Goal: Transaction & Acquisition: Purchase product/service

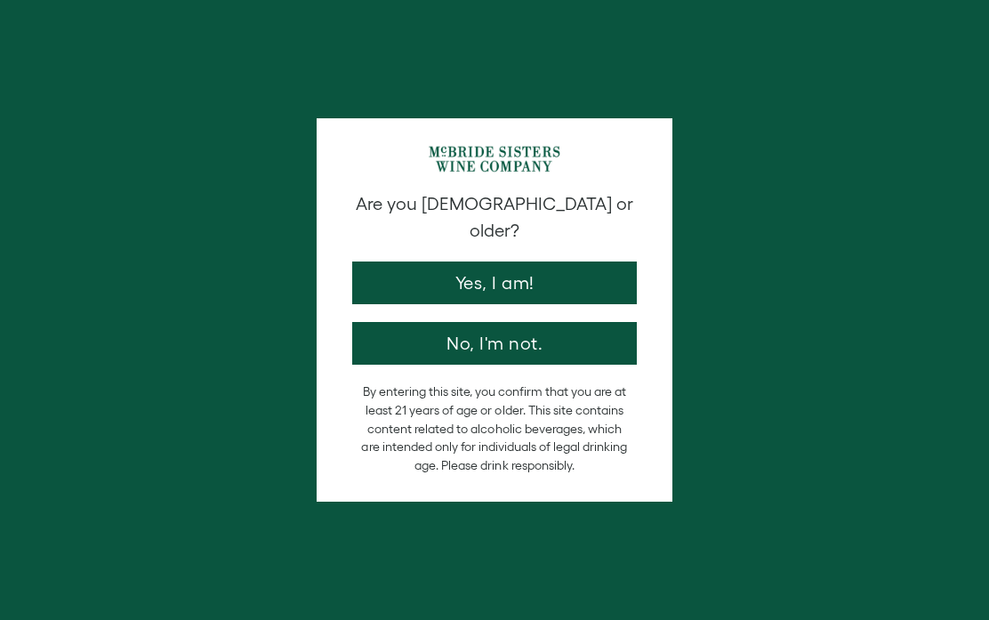
click at [515, 261] on button "Yes, I am!" at bounding box center [494, 282] width 285 height 43
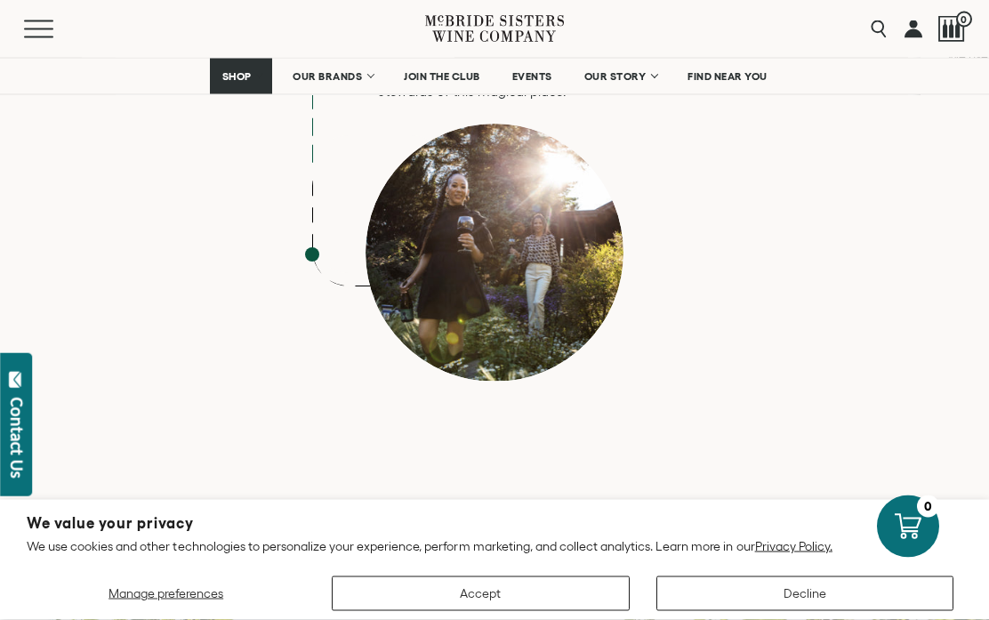
scroll to position [7884, 0]
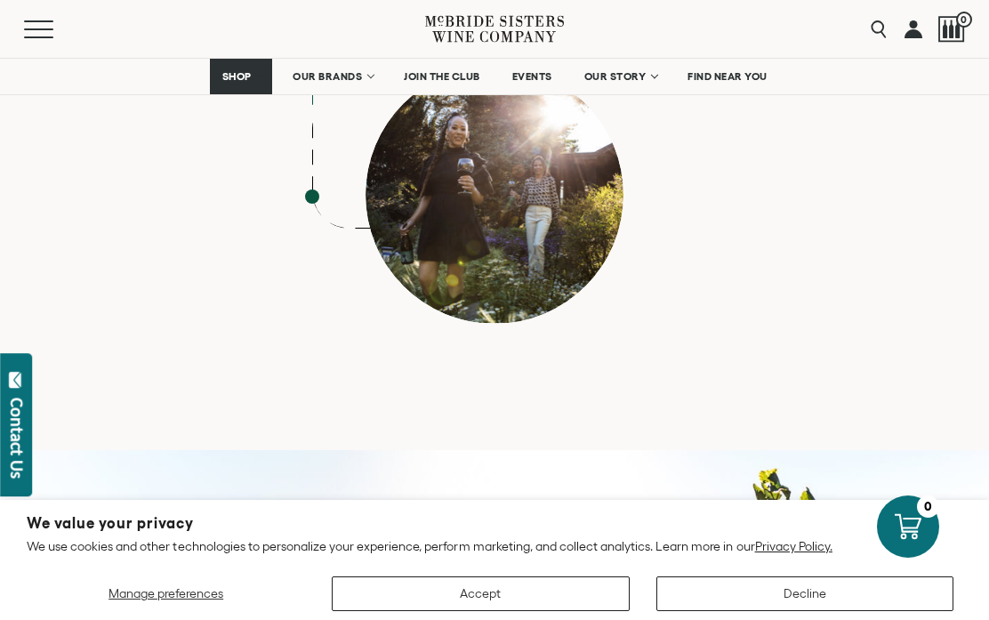
click at [563, 611] on button "Accept" at bounding box center [480, 593] width 297 height 35
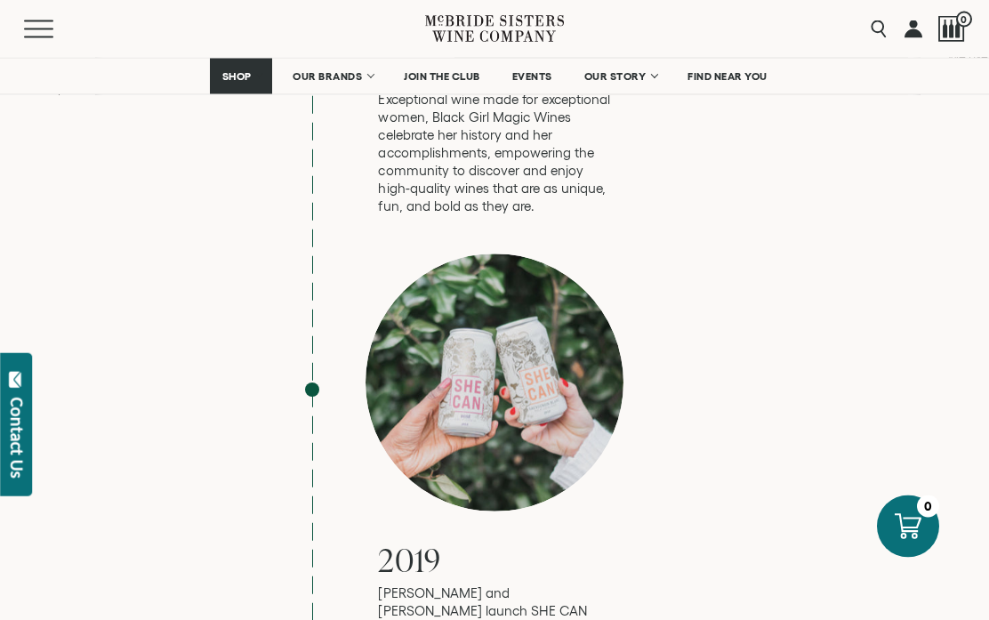
scroll to position [4940, 0]
click at [344, 75] on span "OUR BRANDS" at bounding box center [327, 76] width 69 height 12
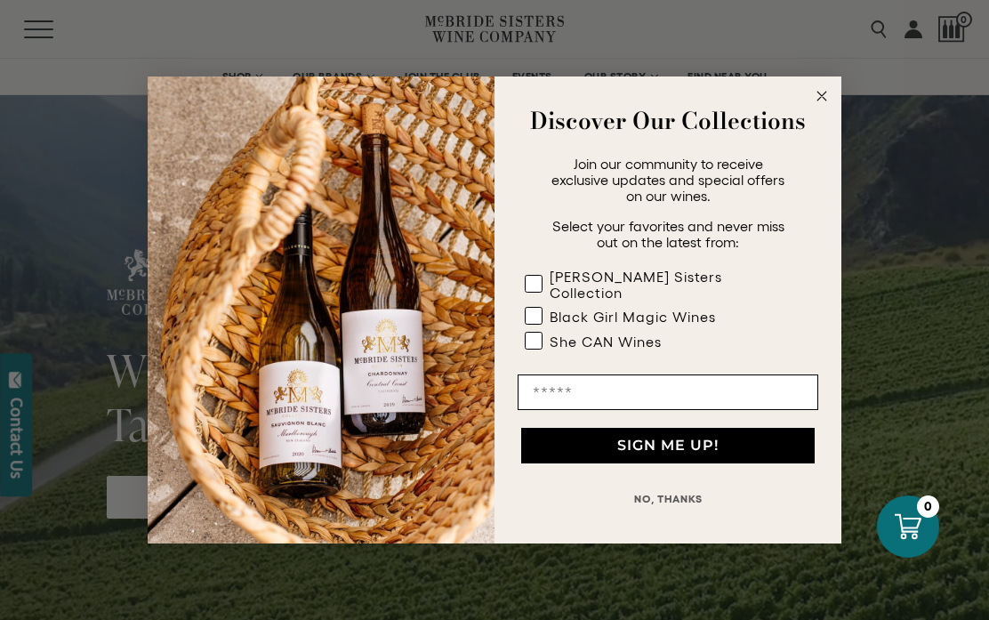
click at [825, 101] on circle "Close dialog" at bounding box center [822, 96] width 20 height 20
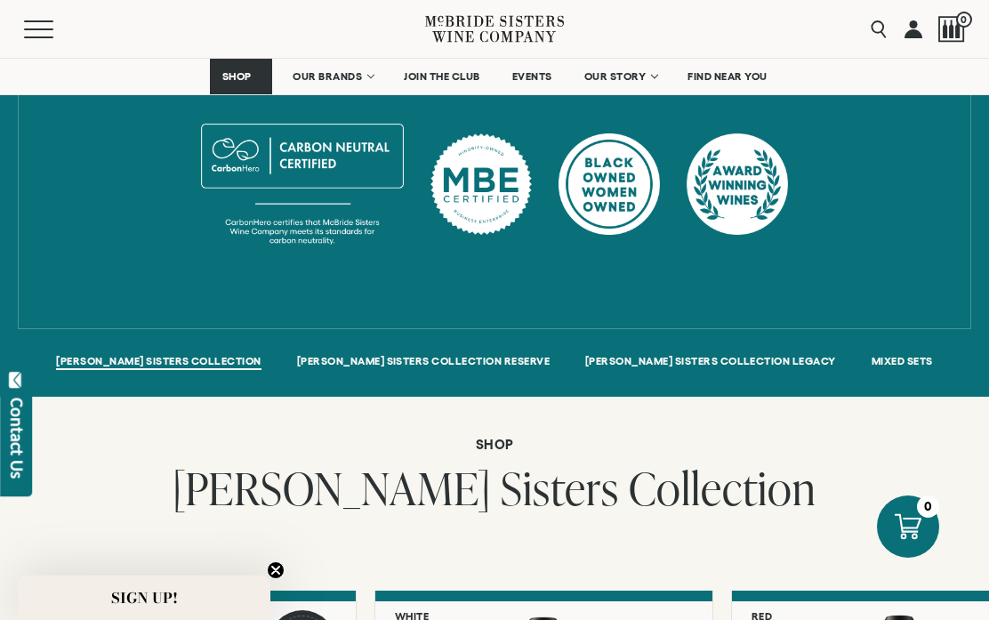
scroll to position [1032, 0]
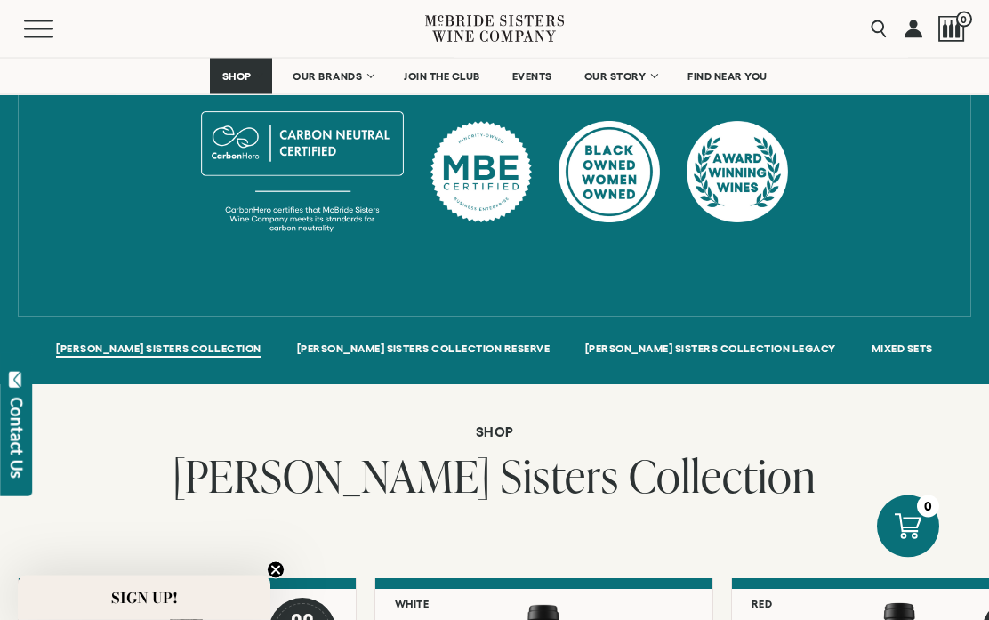
click at [567, 579] on div at bounding box center [543, 584] width 337 height 11
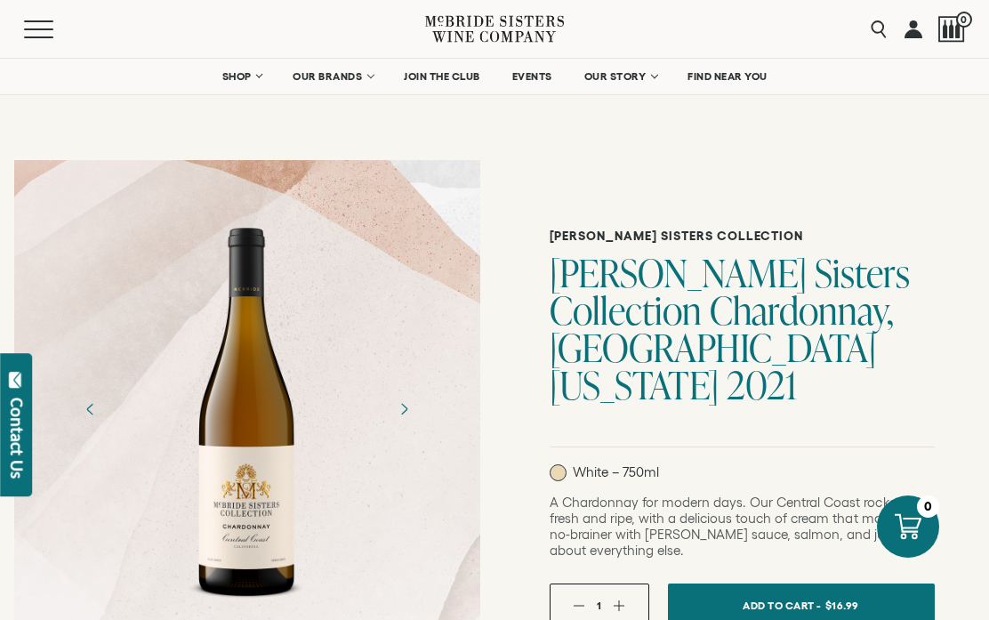
click at [253, 81] on link "SHOP" at bounding box center [241, 77] width 62 height 36
